Goal: Task Accomplishment & Management: Manage account settings

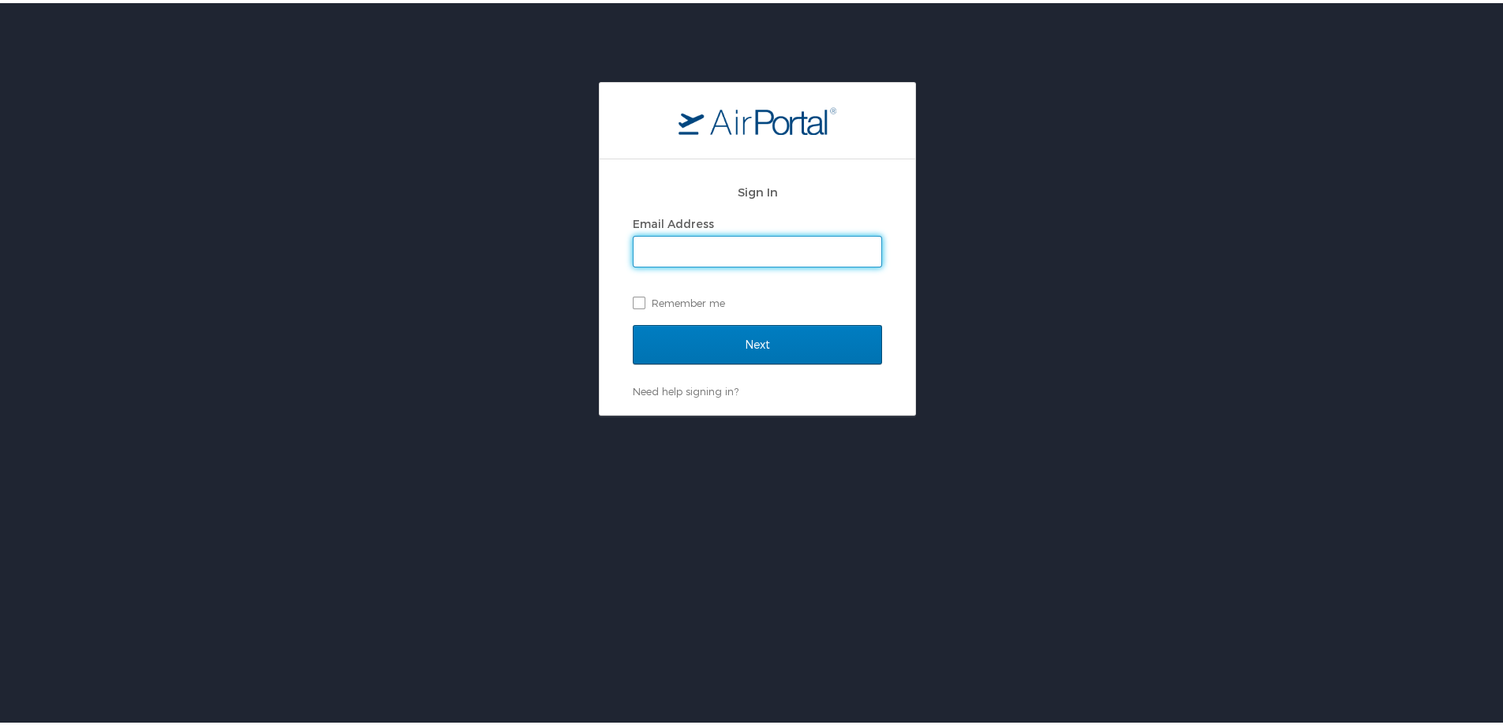
click at [709, 248] on input "Email Address" at bounding box center [757, 248] width 248 height 30
type input "searig"
type input "[EMAIL_ADDRESS][DOMAIN_NAME]"
click at [633, 322] on input "Next" at bounding box center [757, 341] width 249 height 39
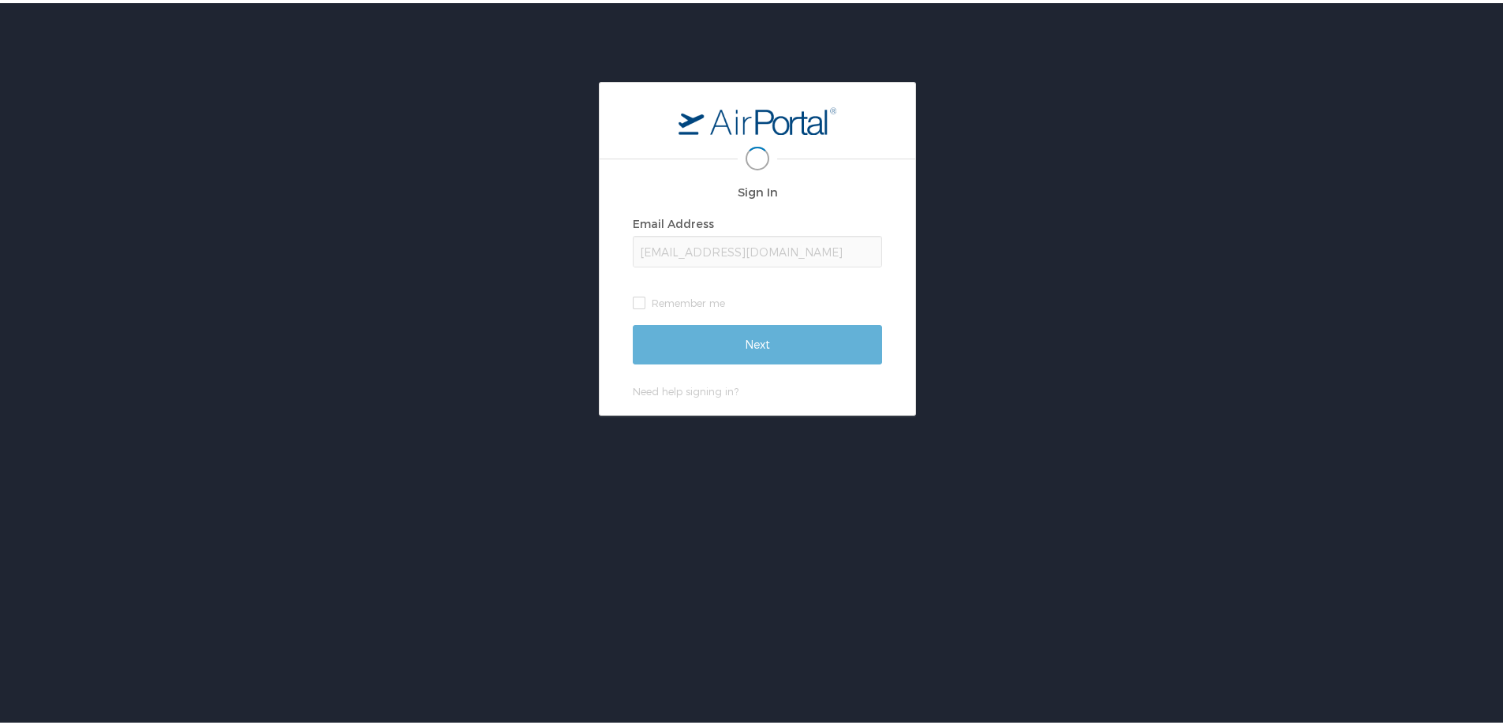
click at [333, 24] on html "Sign In Email Address [EMAIL_ADDRESS][DOMAIN_NAME] Remember me Next Need help s…" at bounding box center [757, 402] width 1514 height 804
